Goal: Task Accomplishment & Management: Manage account settings

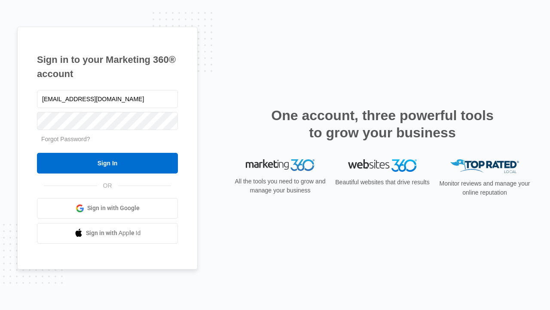
type input "dankie614@gmail.com"
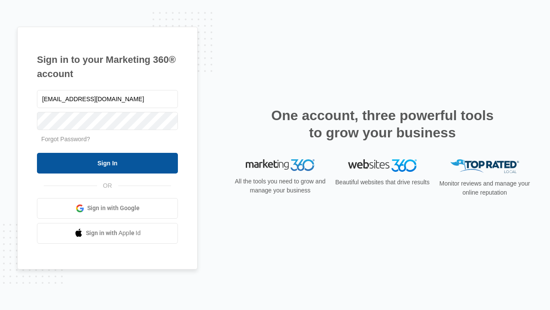
click at [107, 163] on input "Sign In" at bounding box center [107, 163] width 141 height 21
